Goal: Information Seeking & Learning: Learn about a topic

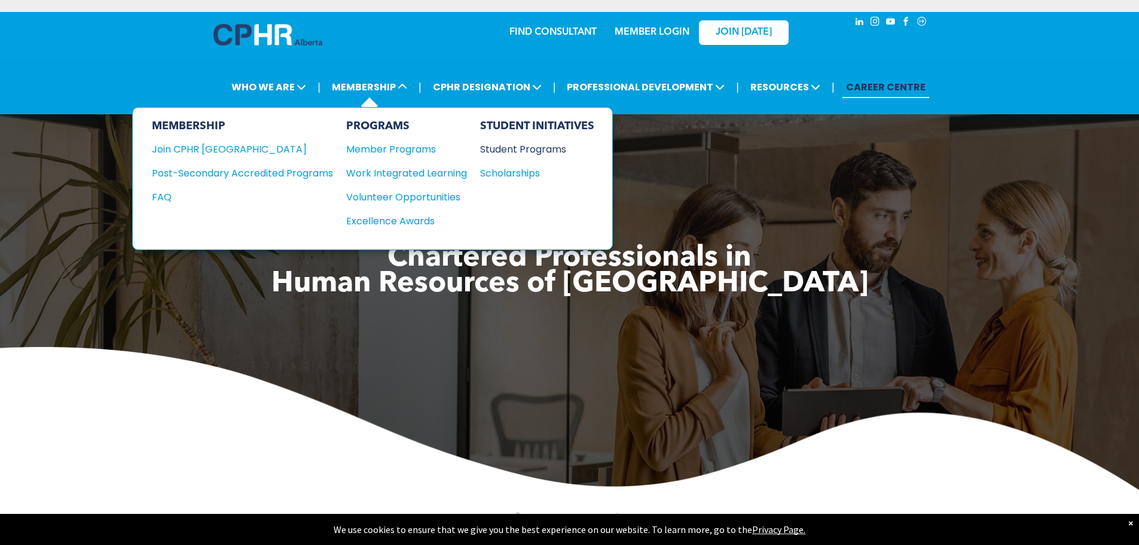
click at [541, 154] on div "Student Programs" at bounding box center [531, 149] width 103 height 15
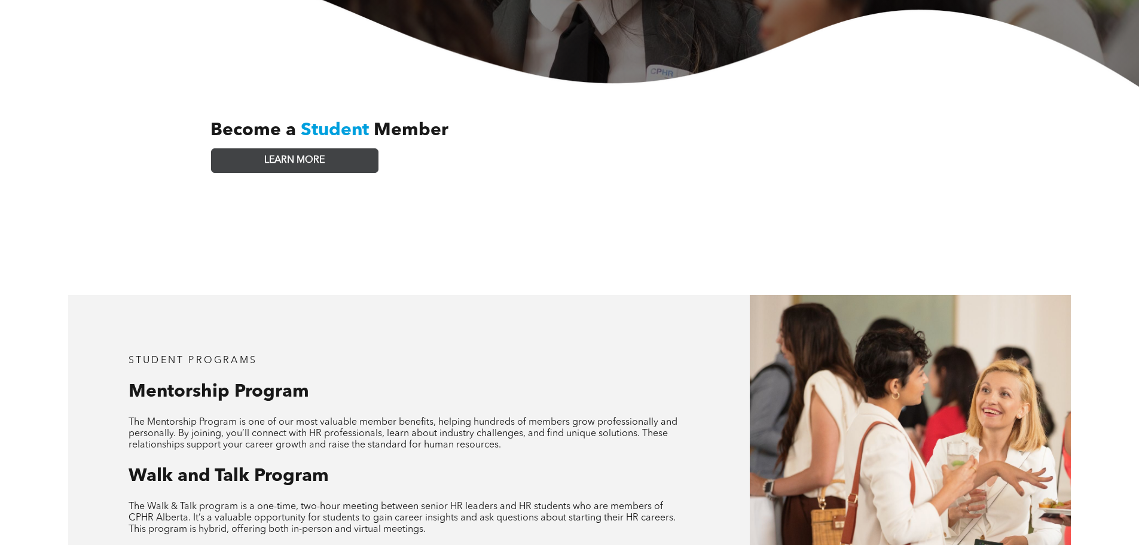
scroll to position [419, 0]
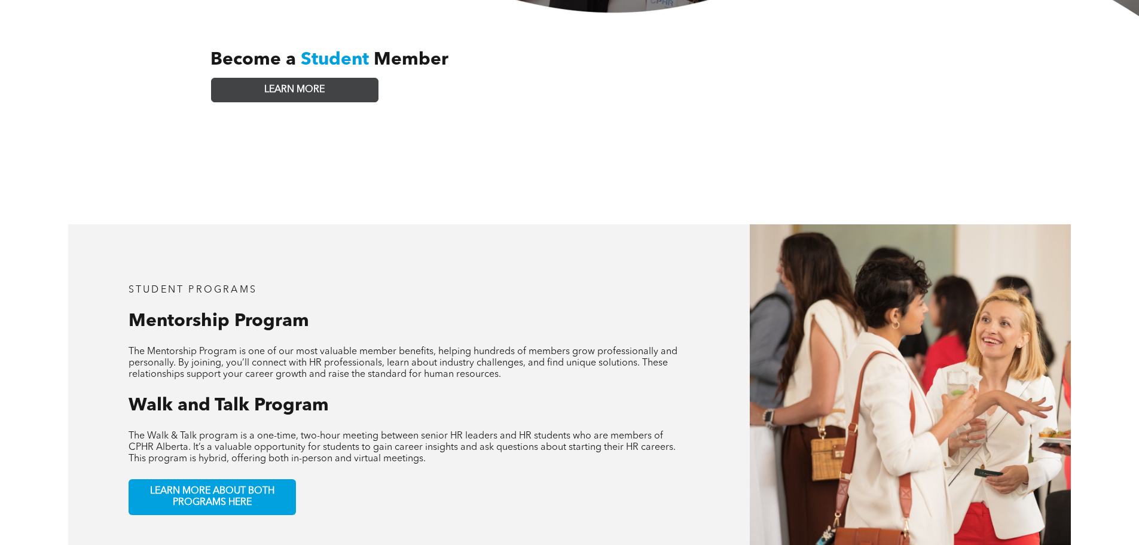
click at [339, 84] on link "LEARN MORE" at bounding box center [294, 90] width 167 height 25
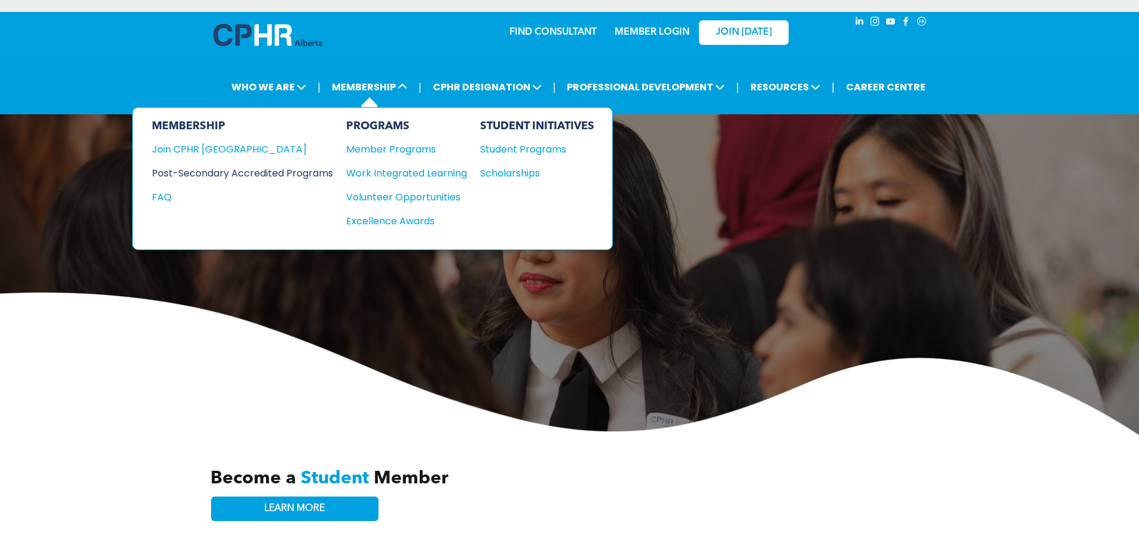
click at [308, 169] on div "Post-Secondary Accredited Programs" at bounding box center [233, 173] width 163 height 15
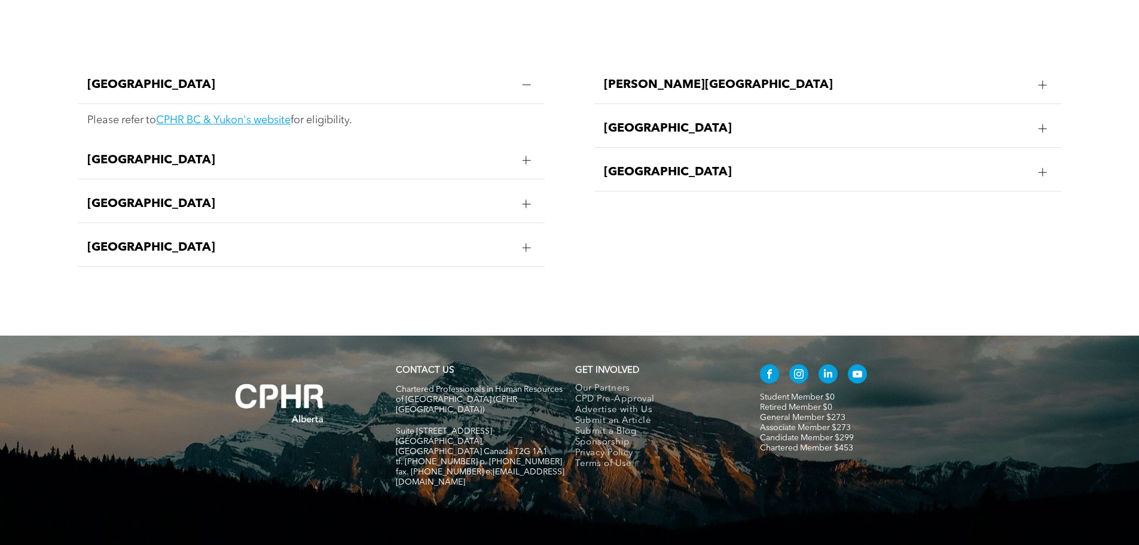
scroll to position [2478, 0]
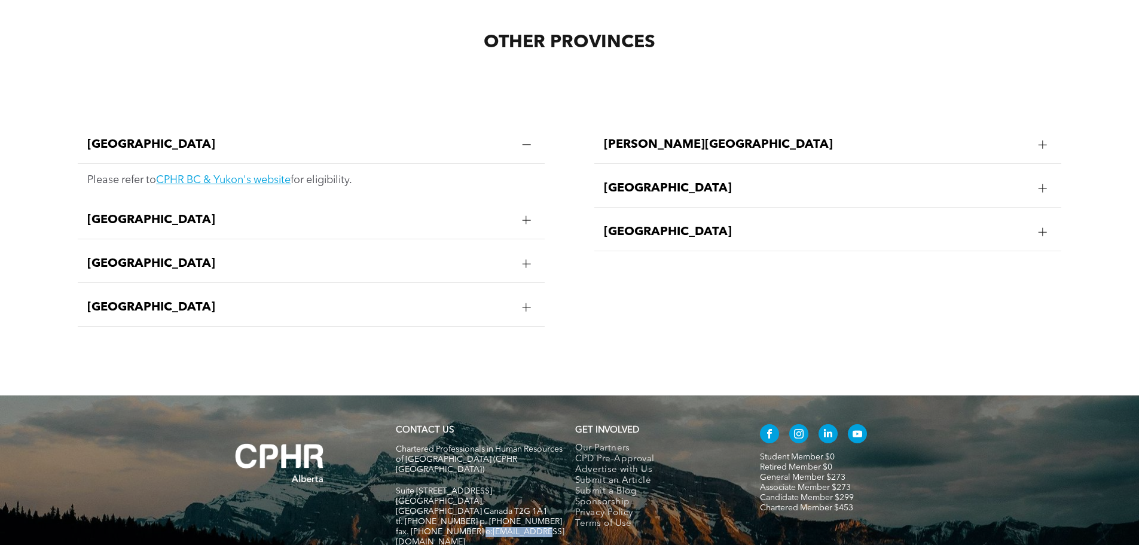
drag, startPoint x: 533, startPoint y: 488, endPoint x: 475, endPoint y: 485, distance: 58.1
click at [475, 527] on span "fax. [PHONE_NUMBER] e:[EMAIL_ADDRESS][DOMAIN_NAME]" at bounding box center [480, 536] width 169 height 19
copy span "info@cphrab.ca"
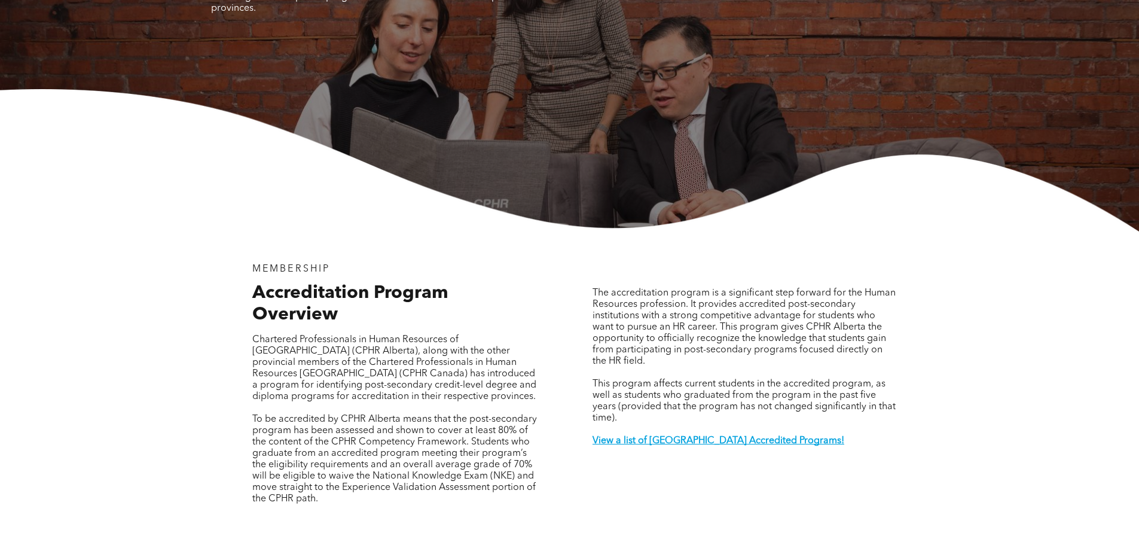
scroll to position [0, 0]
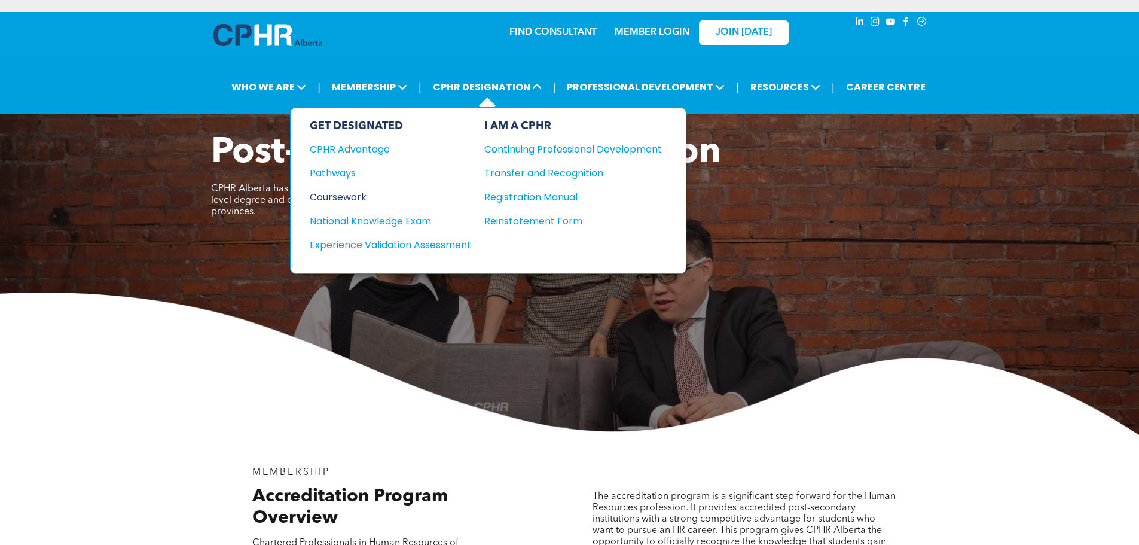
click at [337, 199] on div "Coursework" at bounding box center [382, 197] width 145 height 15
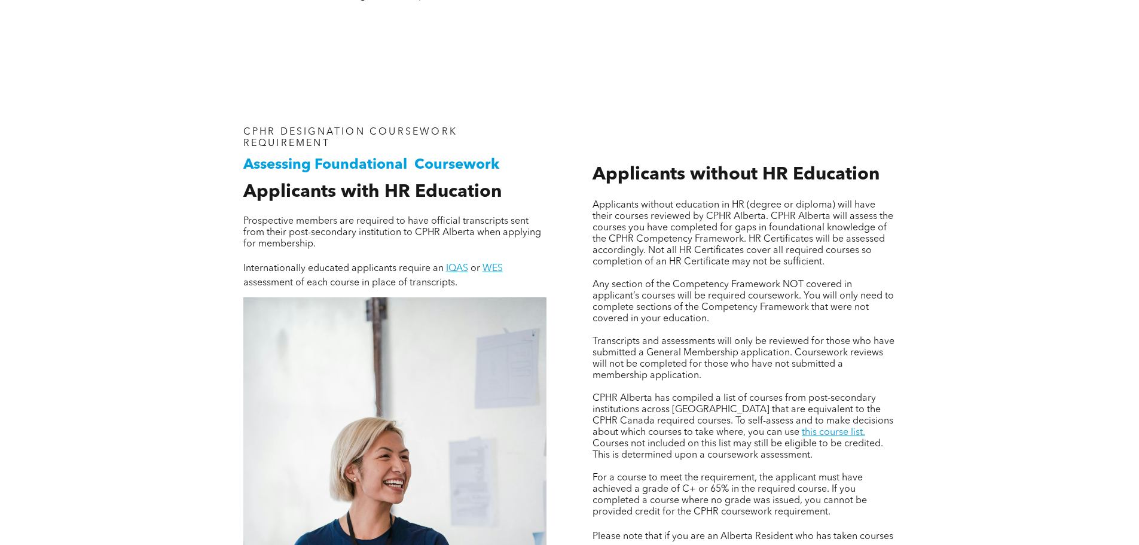
scroll to position [777, 0]
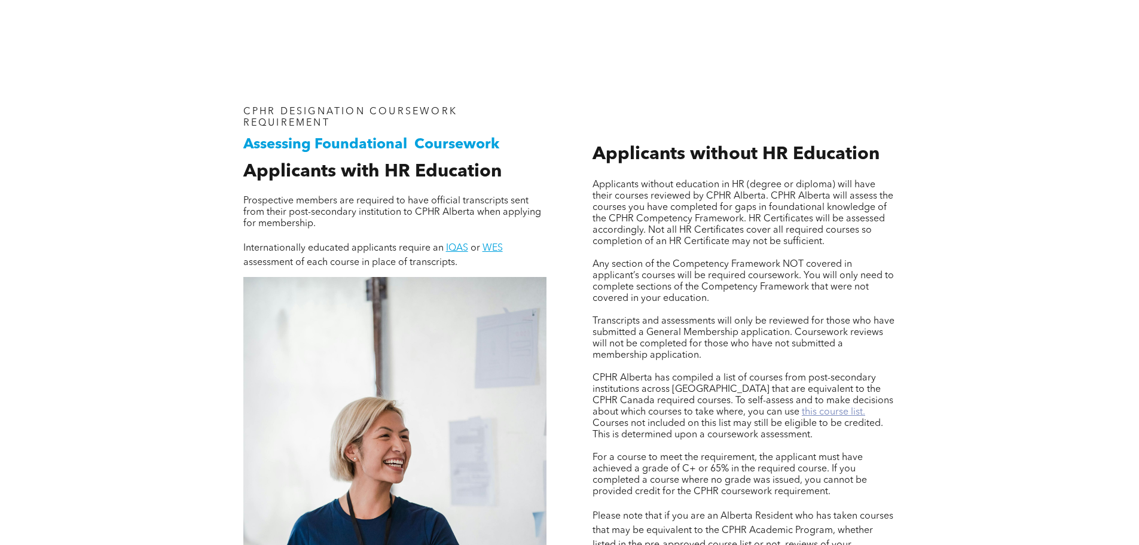
click at [802, 410] on link "this course list." at bounding box center [833, 412] width 63 height 10
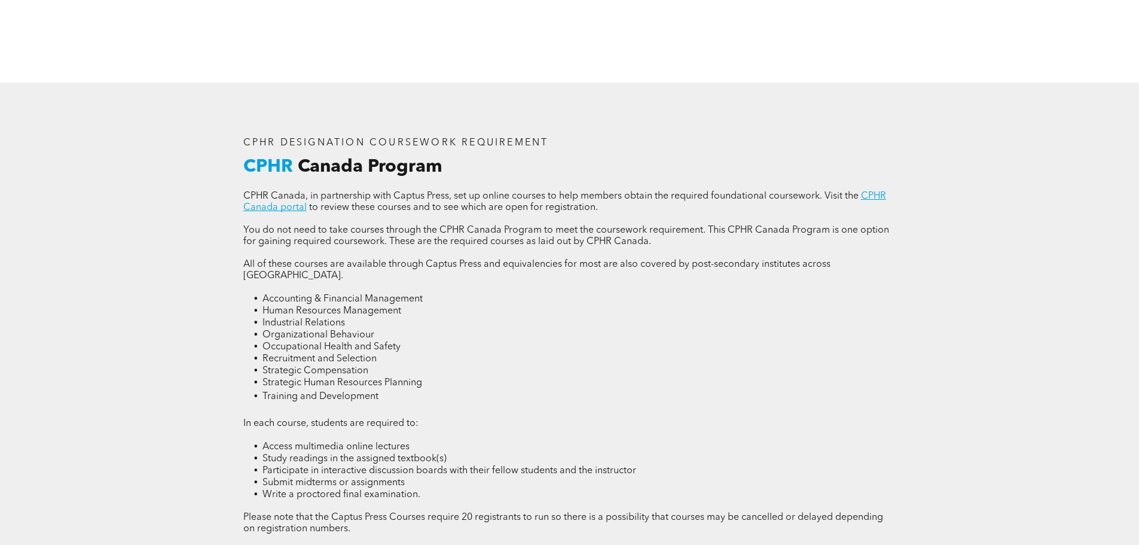
scroll to position [1555, 0]
click at [262, 203] on link "CPHR Canada portal" at bounding box center [564, 201] width 643 height 21
